Goal: Task Accomplishment & Management: Manage account settings

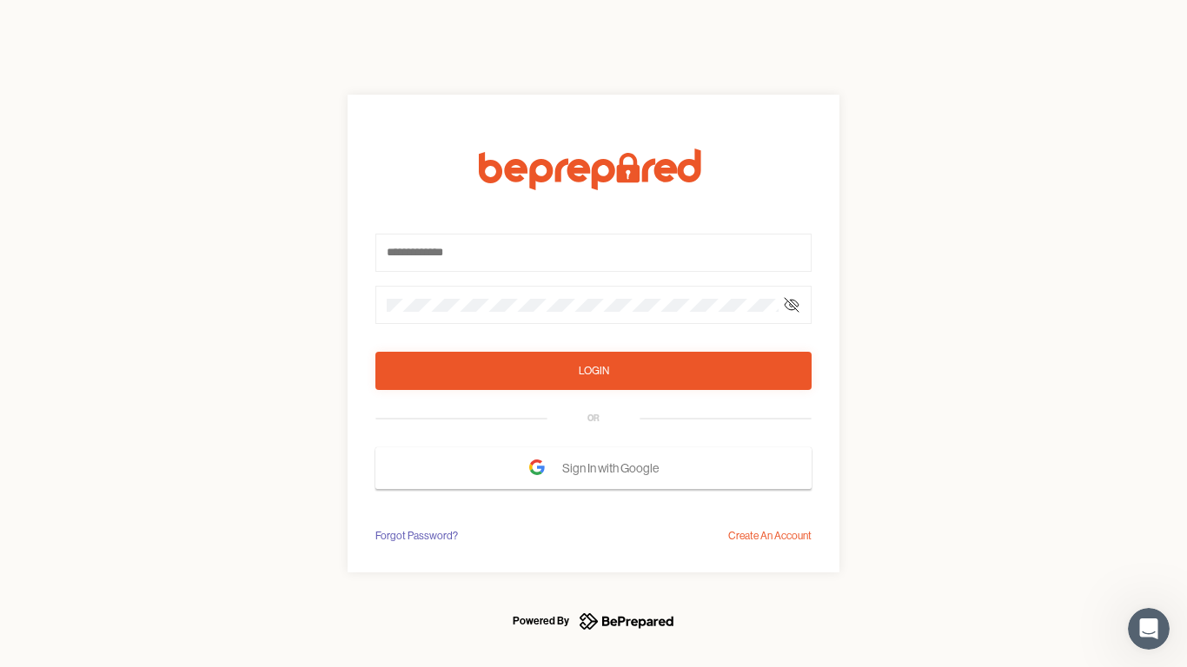
click at [593, 334] on form "Login OR Sign In with Google" at bounding box center [593, 319] width 436 height 340
click at [791, 305] on icon at bounding box center [791, 305] width 14 height 14
click at [593, 371] on div "Login" at bounding box center [593, 370] width 30 height 17
click at [593, 468] on span "Sign In with Google" at bounding box center [614, 468] width 105 height 31
click at [415, 536] on div "Forgot Password?" at bounding box center [416, 535] width 83 height 17
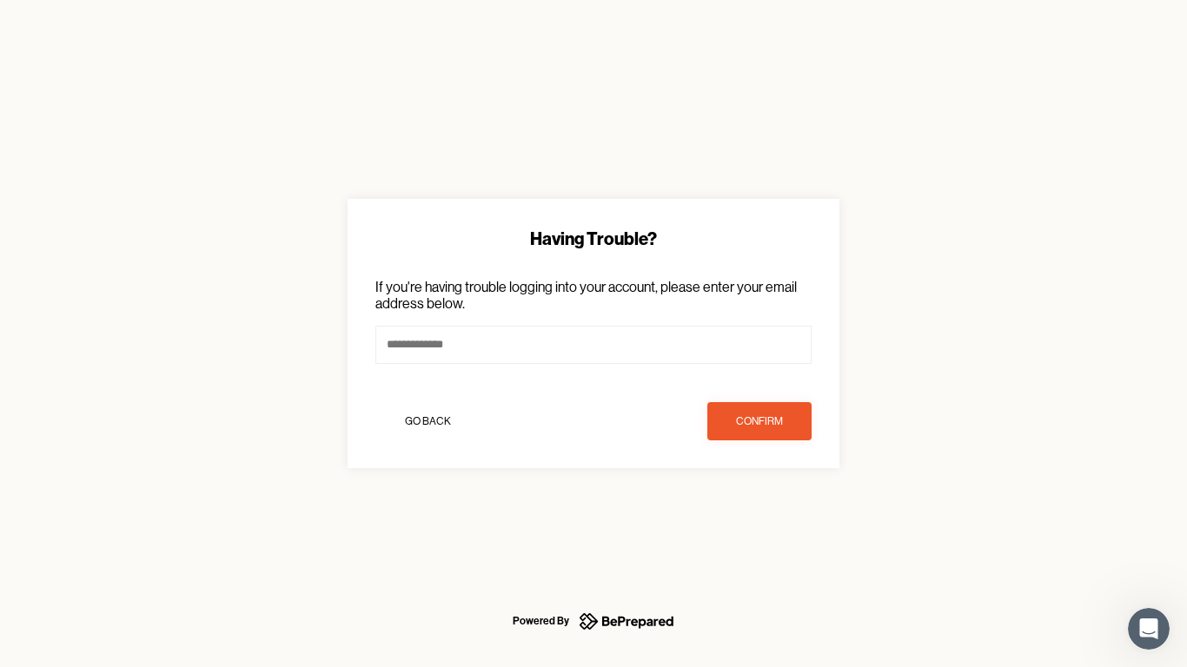
click at [770, 536] on div "Having Trouble? If you're having trouble logging into your account, please ente…" at bounding box center [593, 333] width 1187 height 667
click at [1148, 629] on icon "Open Intercom Messenger" at bounding box center [1148, 629] width 29 height 29
